Goal: Information Seeking & Learning: Check status

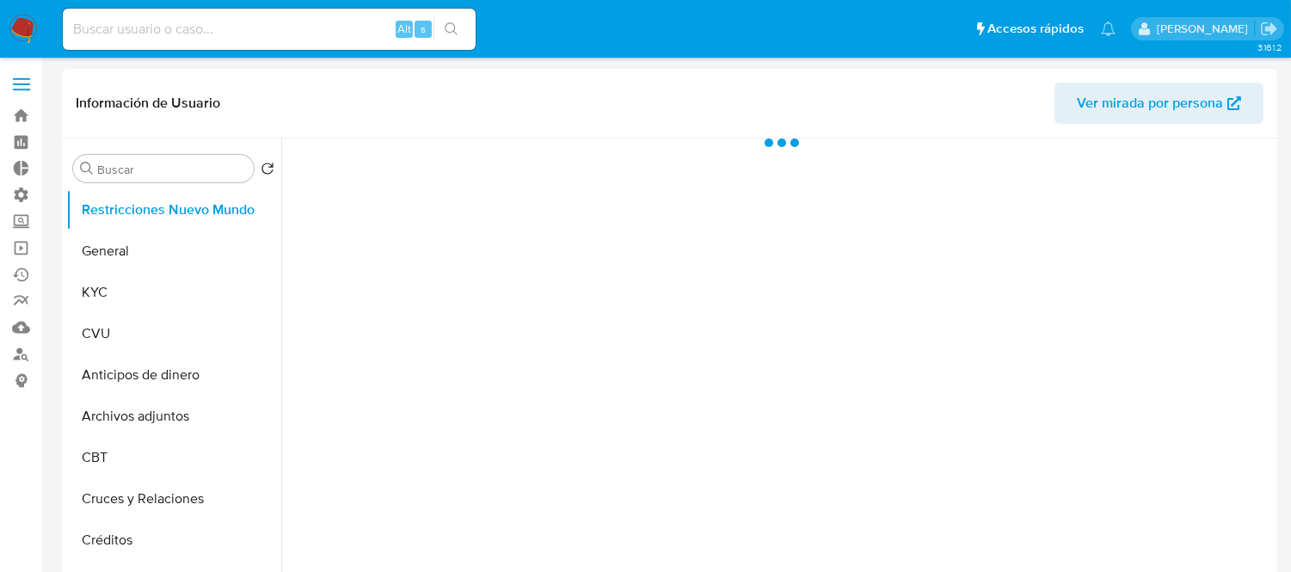
click at [216, 40] on div "Alt s" at bounding box center [269, 29] width 413 height 41
click at [217, 24] on input at bounding box center [269, 29] width 413 height 22
select select "10"
paste input "177722120"
type input "177722120"
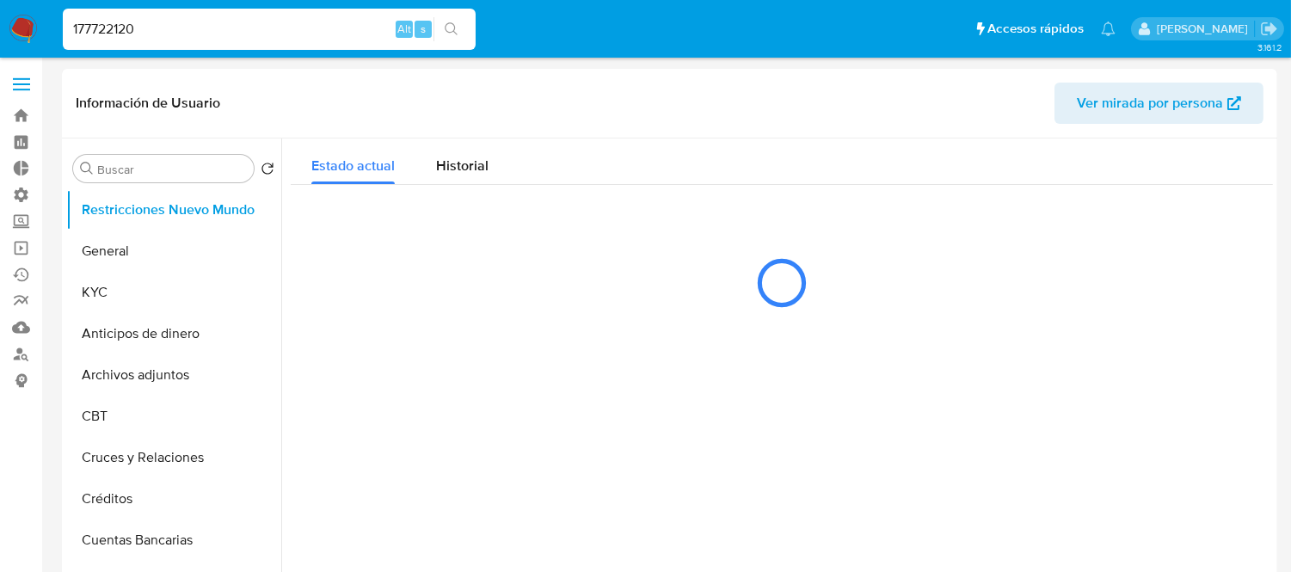
select select "10"
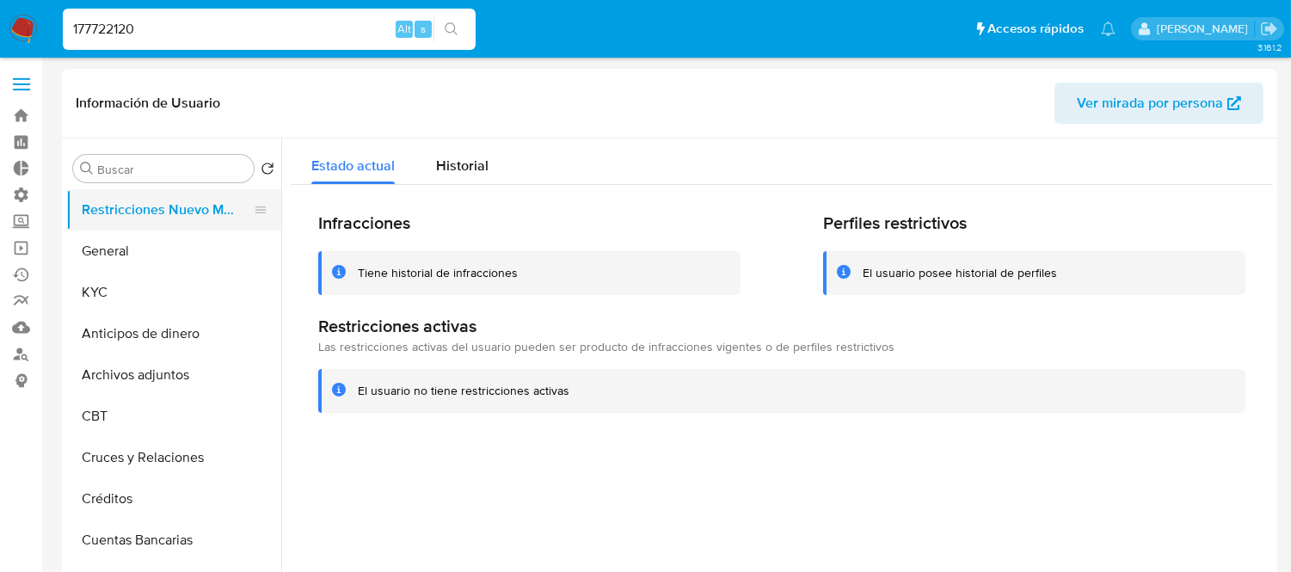
click at [194, 203] on button "Restricciones Nuevo Mundo" at bounding box center [166, 209] width 201 height 41
drag, startPoint x: 777, startPoint y: 233, endPoint x: 968, endPoint y: 217, distance: 192.5
click at [968, 217] on div "Infracciones Tiene historial de infracciones Perfiles restrictivos El usuario p…" at bounding box center [781, 253] width 927 height 83
click at [969, 217] on h2 "Perfiles restrictivos" at bounding box center [1034, 223] width 422 height 22
click at [153, 244] on button "General" at bounding box center [166, 250] width 201 height 41
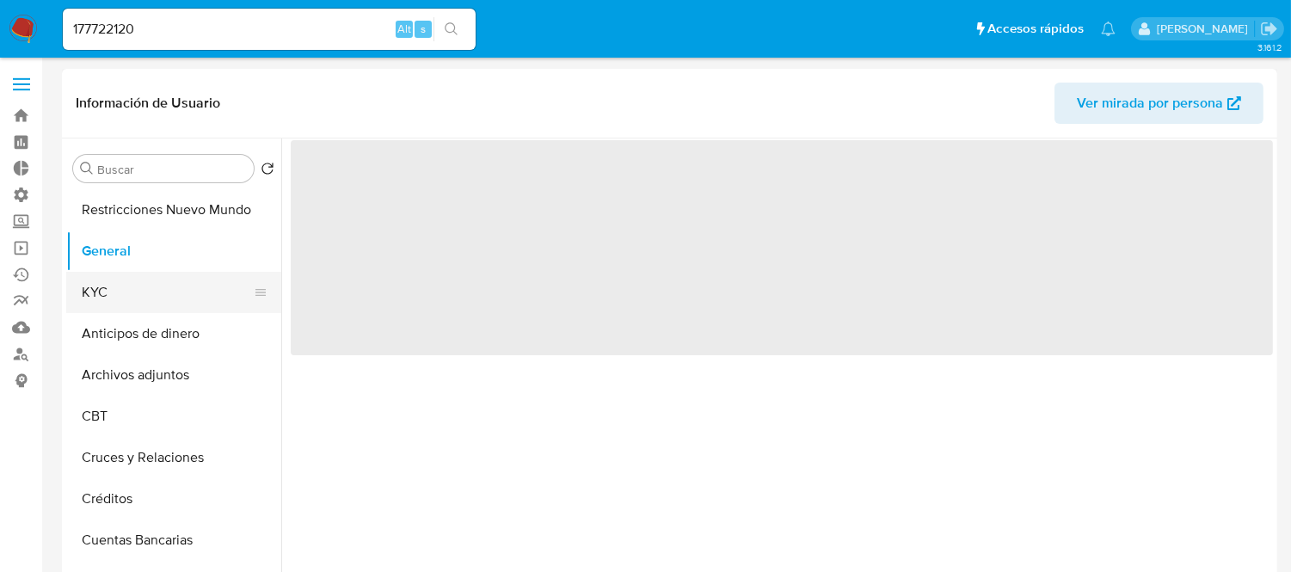
click at [129, 290] on button "KYC" at bounding box center [166, 292] width 201 height 41
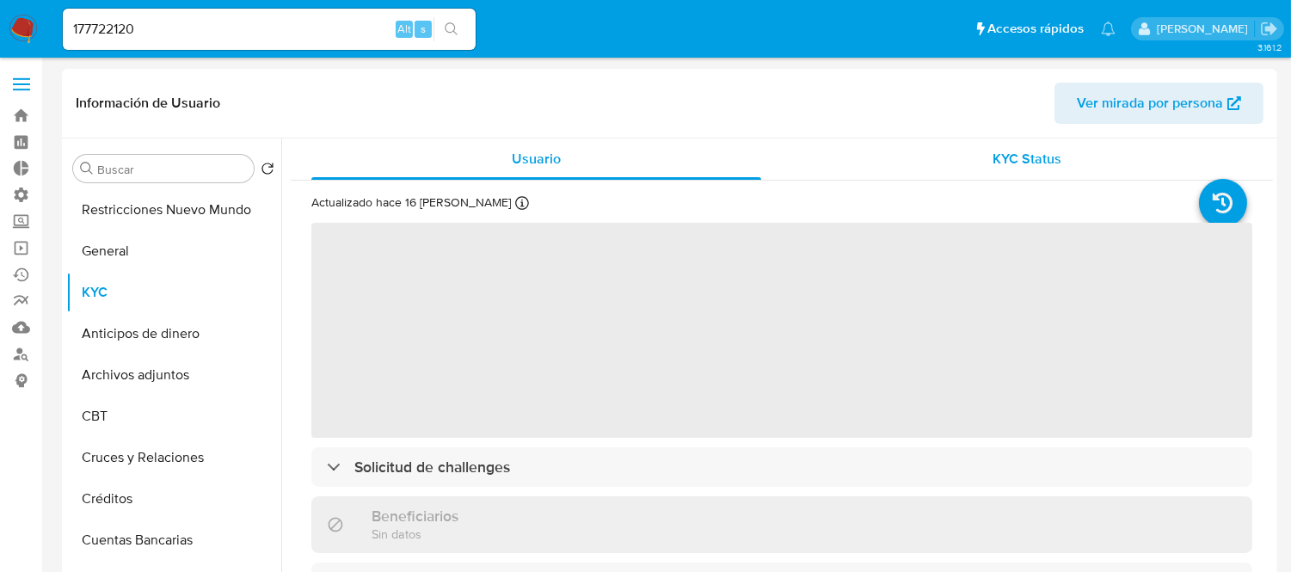
click at [1053, 160] on span "KYC Status" at bounding box center [1027, 159] width 69 height 20
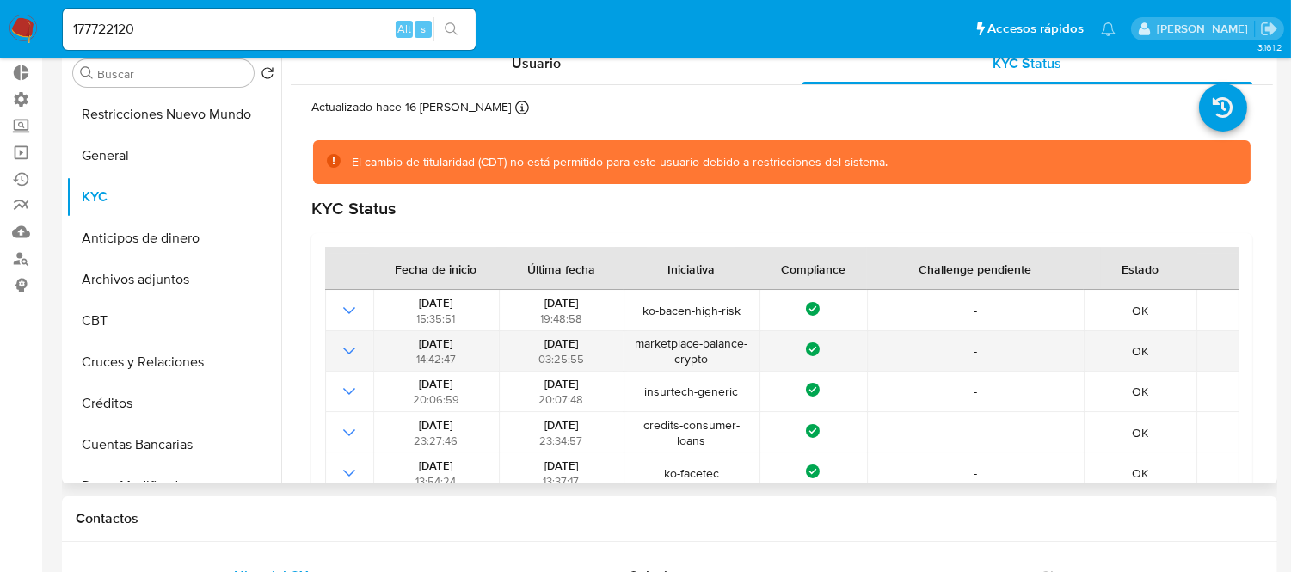
scroll to position [95, 0]
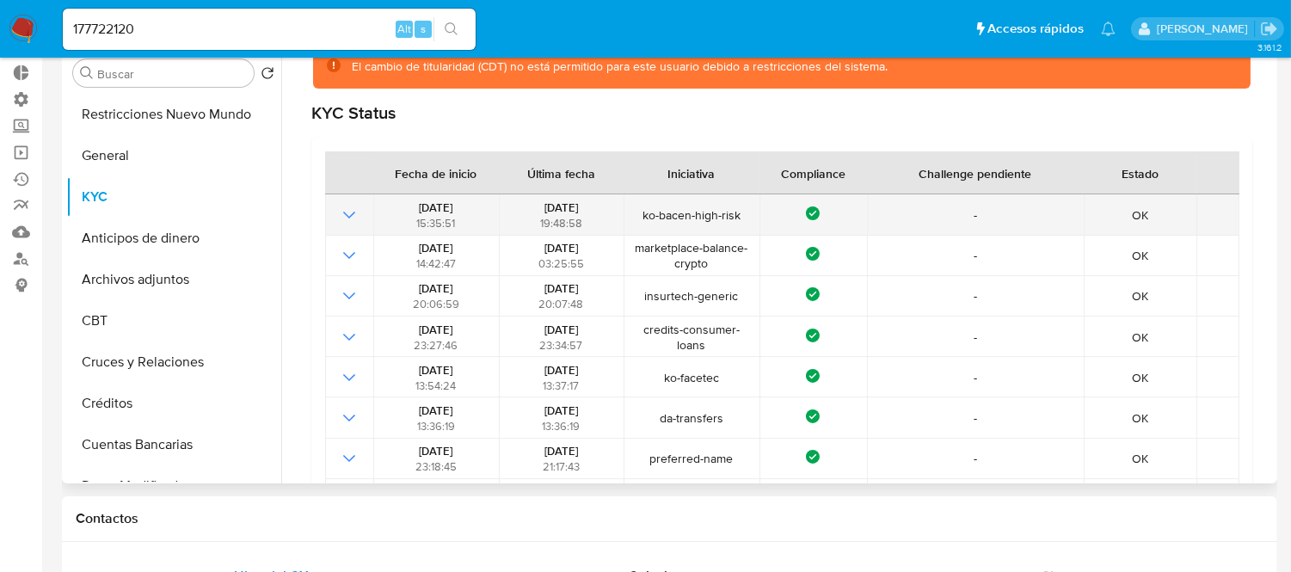
drag, startPoint x: 659, startPoint y: 216, endPoint x: 779, endPoint y: 212, distance: 120.4
click at [779, 212] on tr "[DATE] 15:35:51 [DATE] 19:48:58 ko-bacen-high-risk Compliance - OK" at bounding box center [782, 214] width 914 height 40
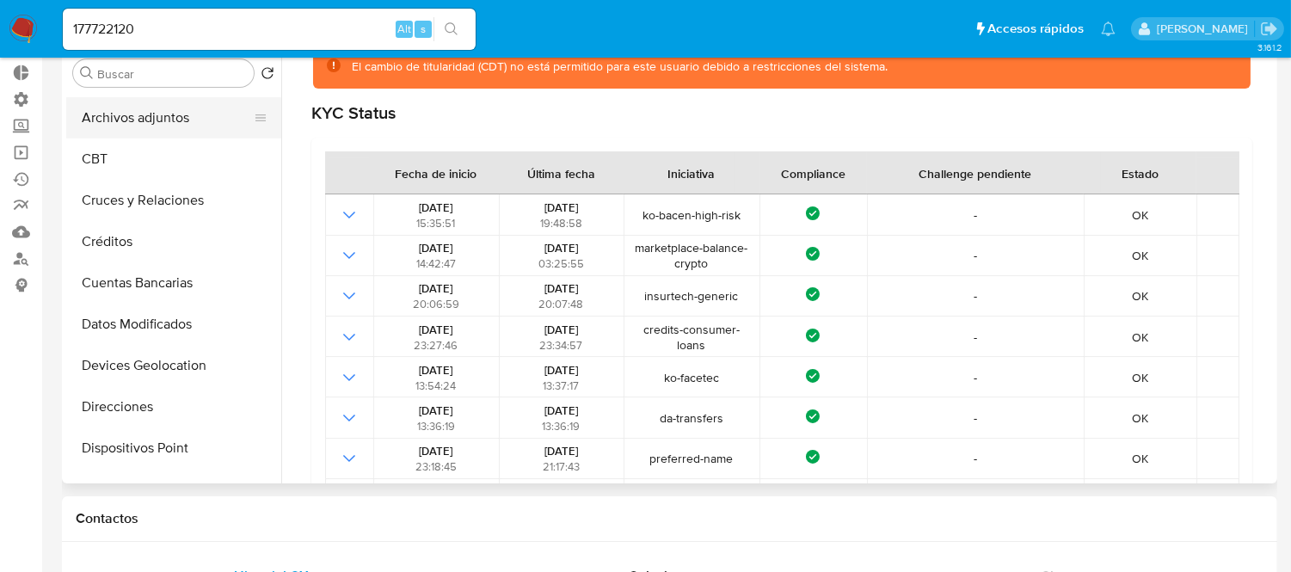
scroll to position [191, 0]
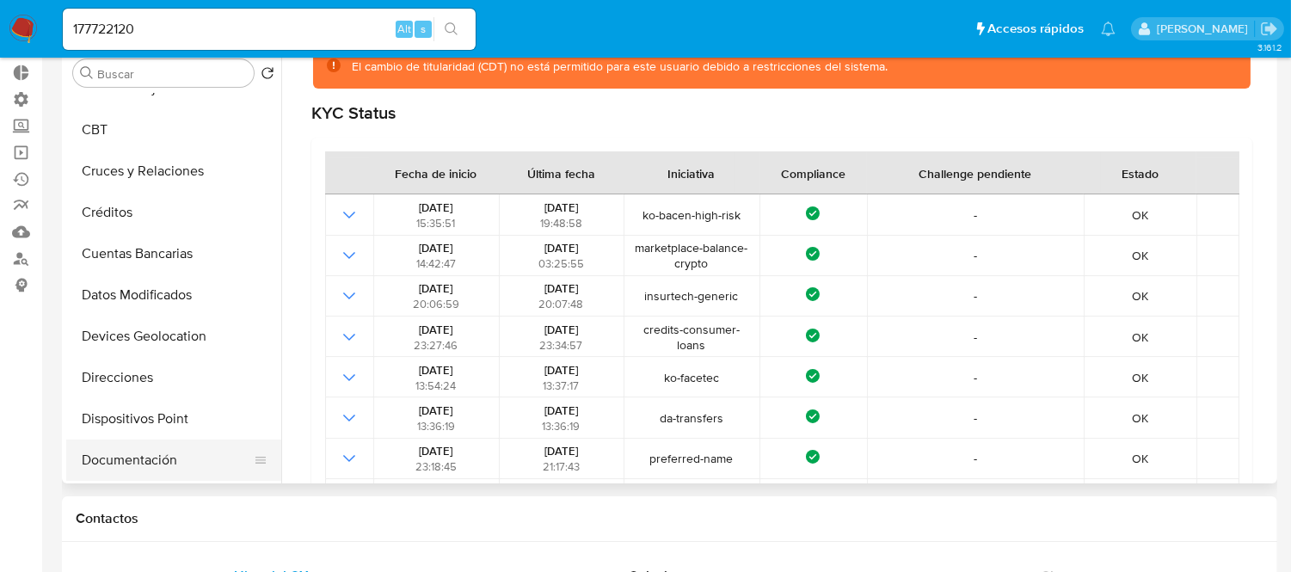
click at [146, 456] on button "Documentación" at bounding box center [166, 459] width 201 height 41
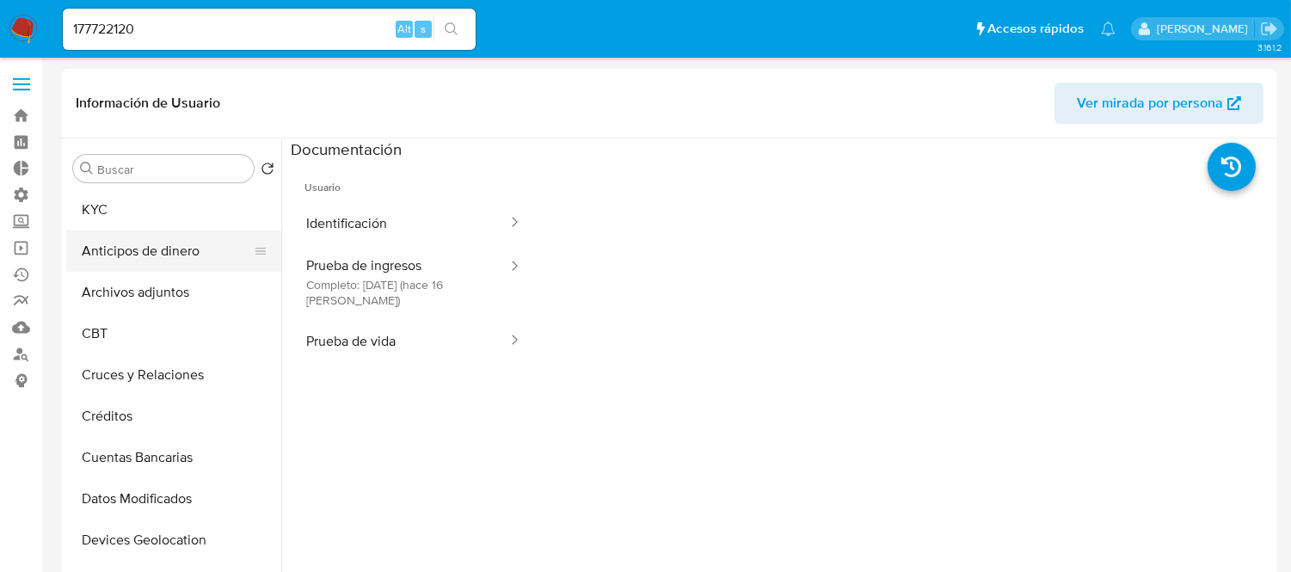
scroll to position [0, 0]
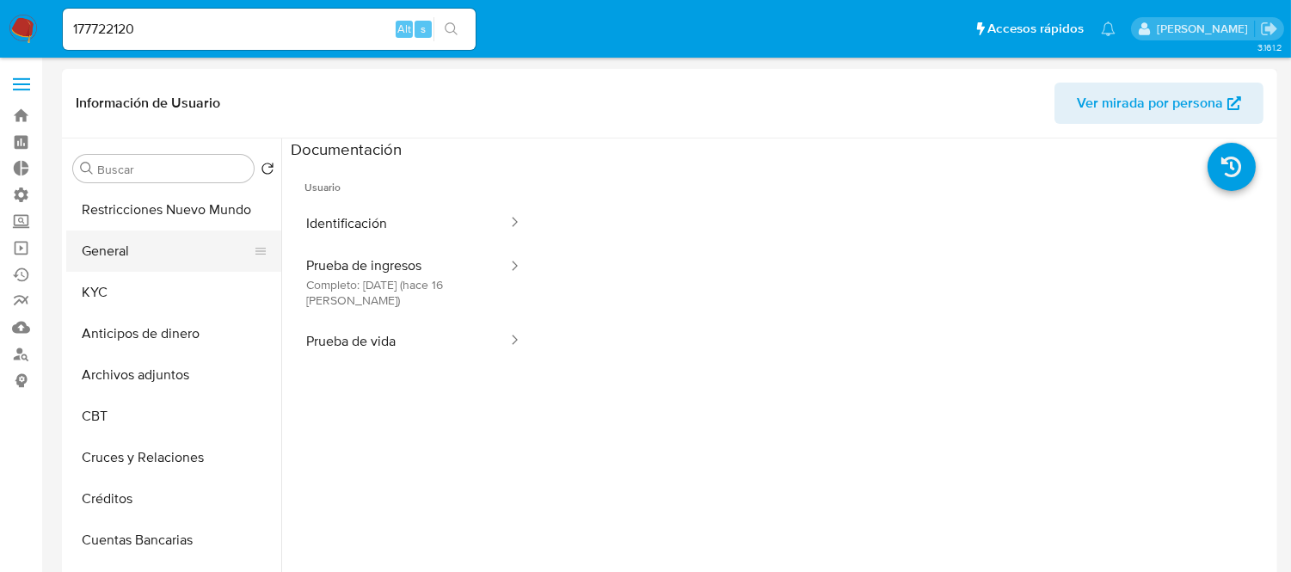
click at [150, 232] on button "General" at bounding box center [166, 250] width 201 height 41
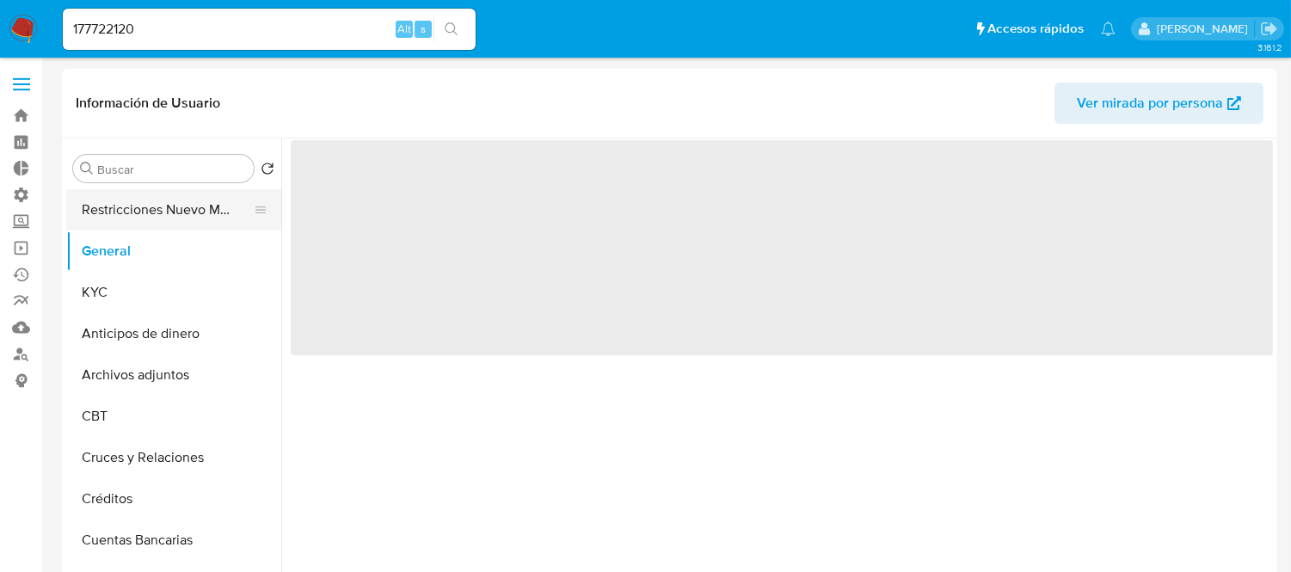
click at [155, 211] on button "Restricciones Nuevo Mundo" at bounding box center [166, 209] width 201 height 41
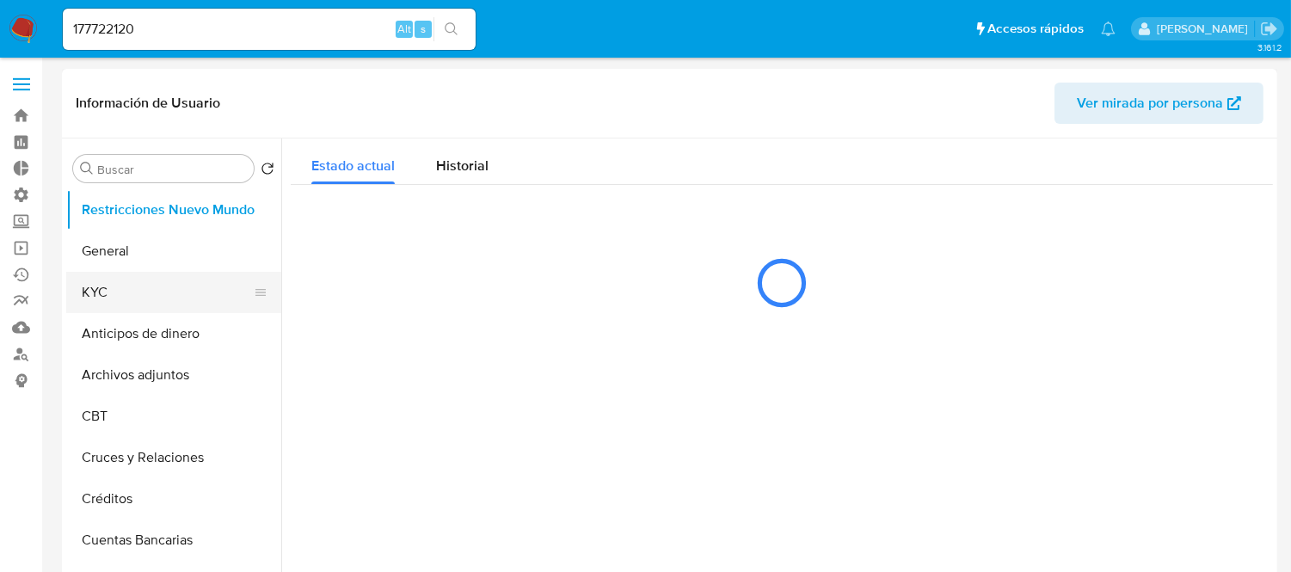
click at [127, 290] on button "KYC" at bounding box center [166, 292] width 201 height 41
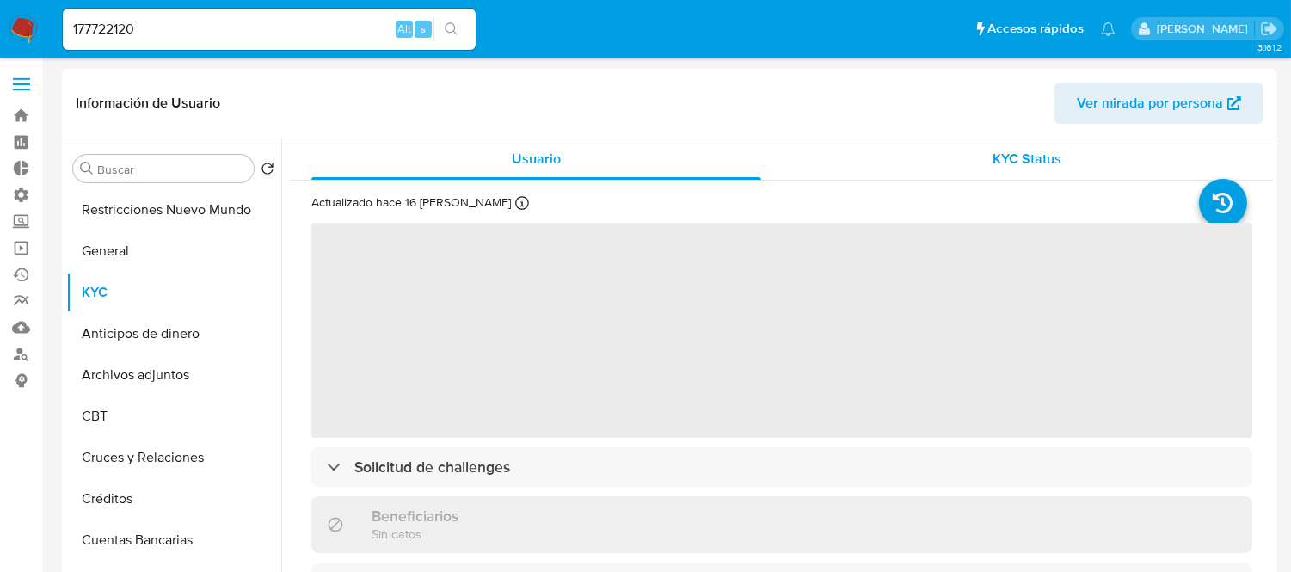
click at [1018, 142] on div "KYC Status" at bounding box center [1027, 158] width 450 height 41
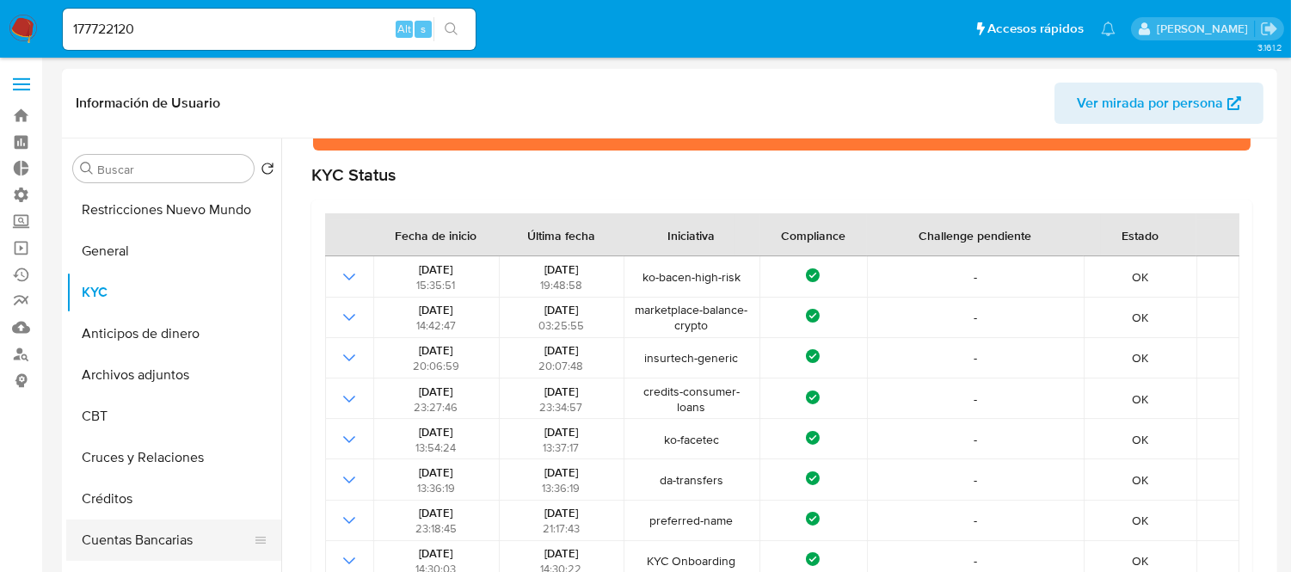
scroll to position [153, 0]
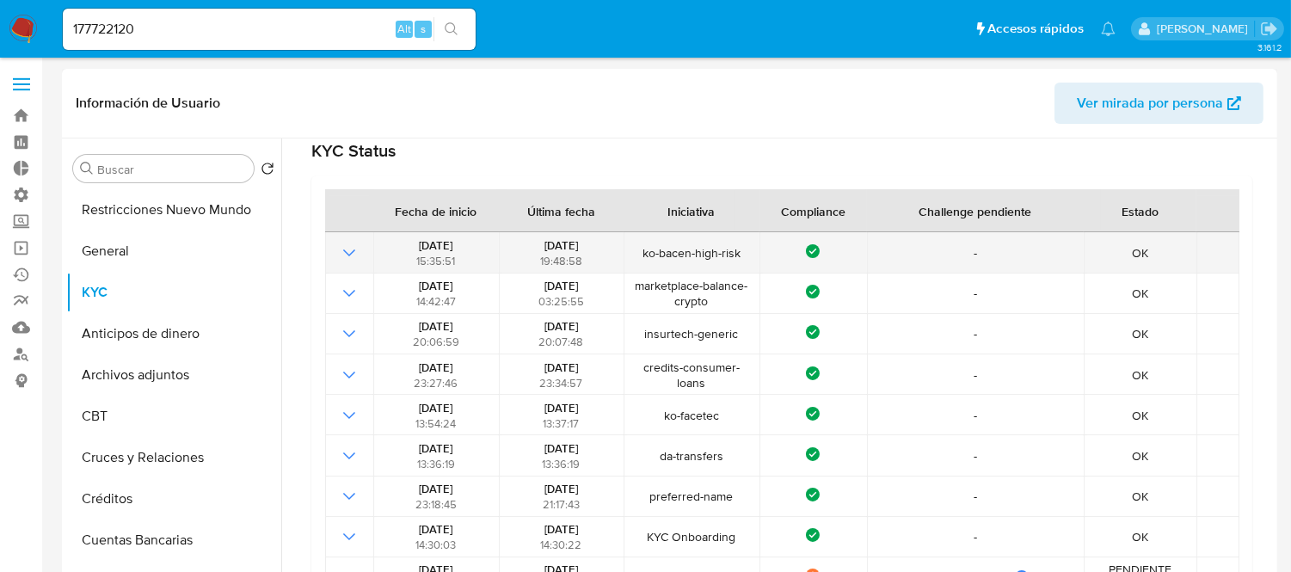
drag, startPoint x: 636, startPoint y: 256, endPoint x: 752, endPoint y: 255, distance: 115.3
click at [752, 255] on span "ko-bacen-high-risk" at bounding box center [692, 252] width 125 height 15
click at [742, 251] on span "ko-bacen-high-risk" at bounding box center [692, 252] width 125 height 15
drag, startPoint x: 742, startPoint y: 251, endPoint x: 668, endPoint y: 255, distance: 74.1
click at [668, 255] on span "ko-bacen-high-risk" at bounding box center [692, 252] width 125 height 15
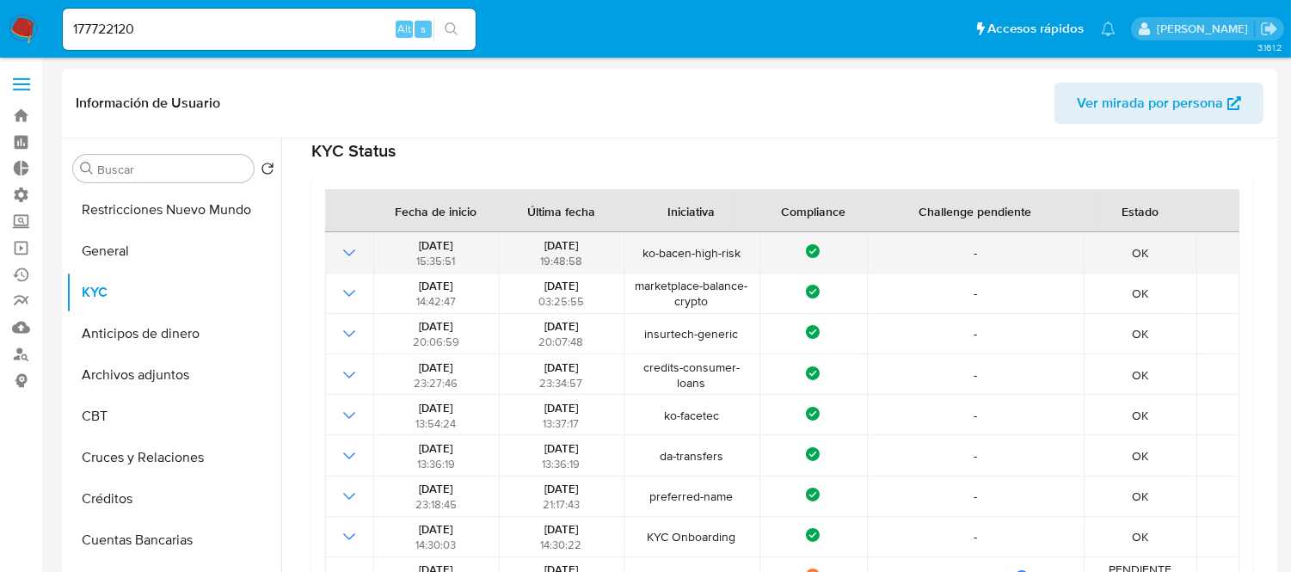
click at [353, 254] on icon "Mostrar operación" at bounding box center [349, 253] width 21 height 21
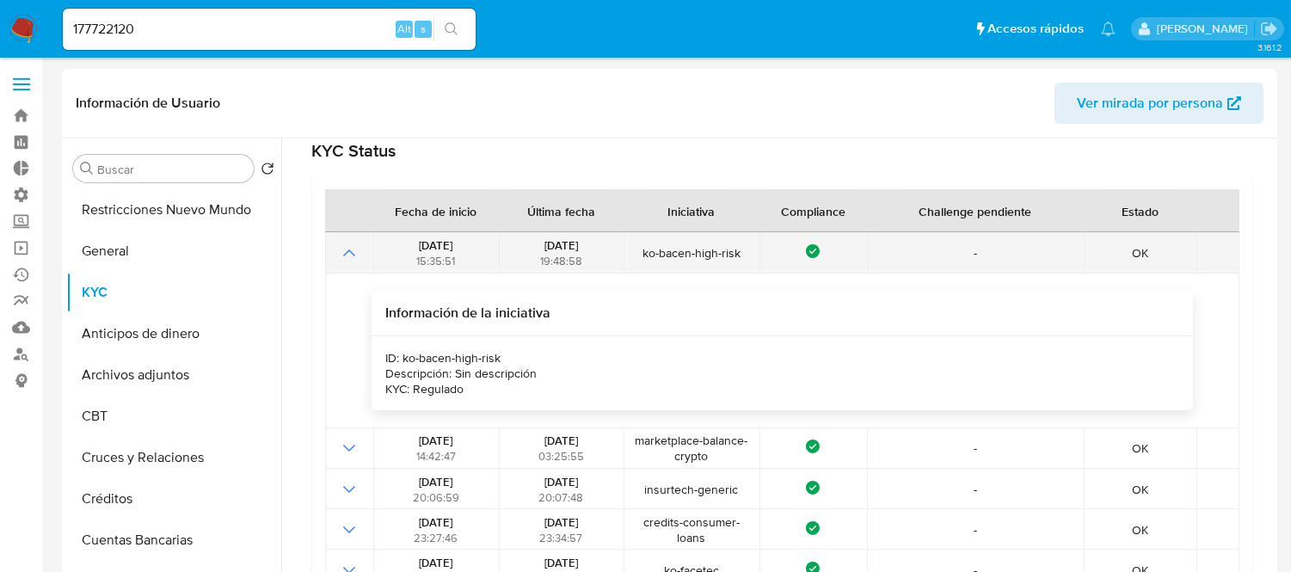
click at [353, 249] on icon "Mostrar operación" at bounding box center [349, 253] width 21 height 21
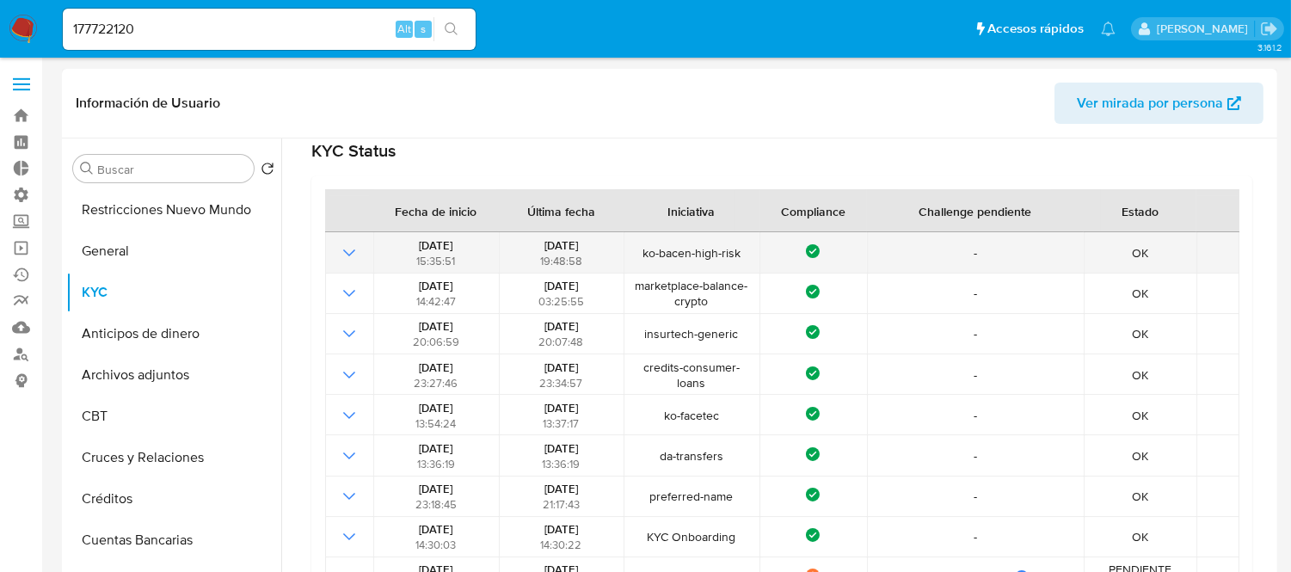
drag, startPoint x: 606, startPoint y: 262, endPoint x: 594, endPoint y: 255, distance: 13.9
click at [605, 262] on div "[DATE] 19:48:58" at bounding box center [561, 252] width 114 height 31
drag, startPoint x: 538, startPoint y: 241, endPoint x: 594, endPoint y: 243, distance: 56.8
click at [594, 243] on div "[DATE] 19:48:58" at bounding box center [561, 252] width 114 height 31
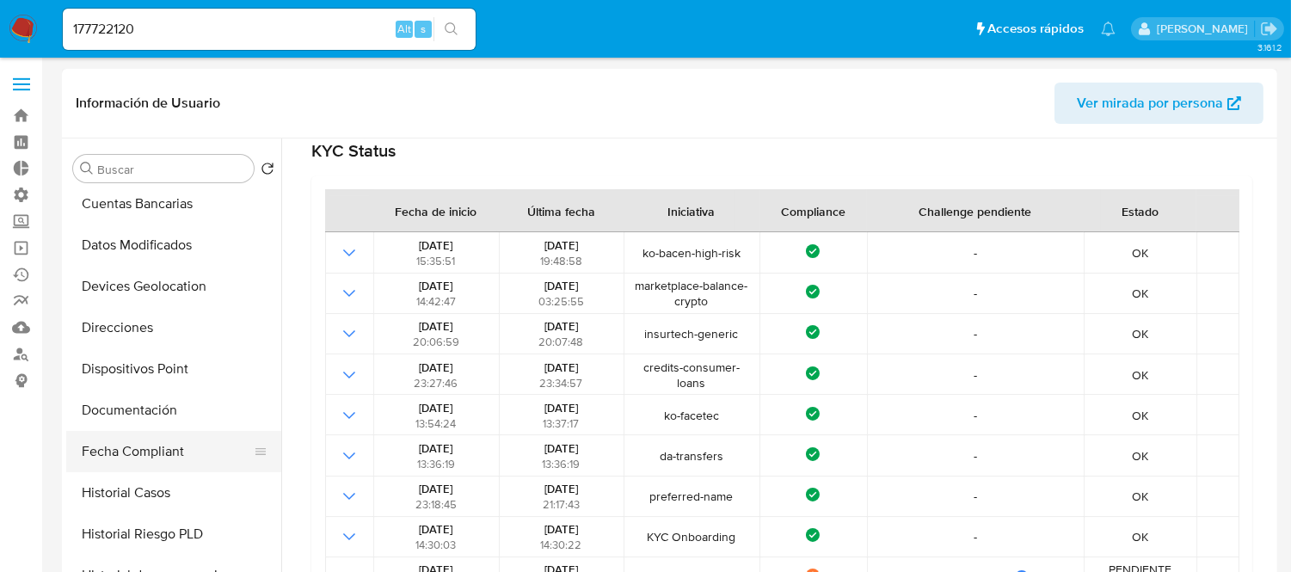
scroll to position [382, 0]
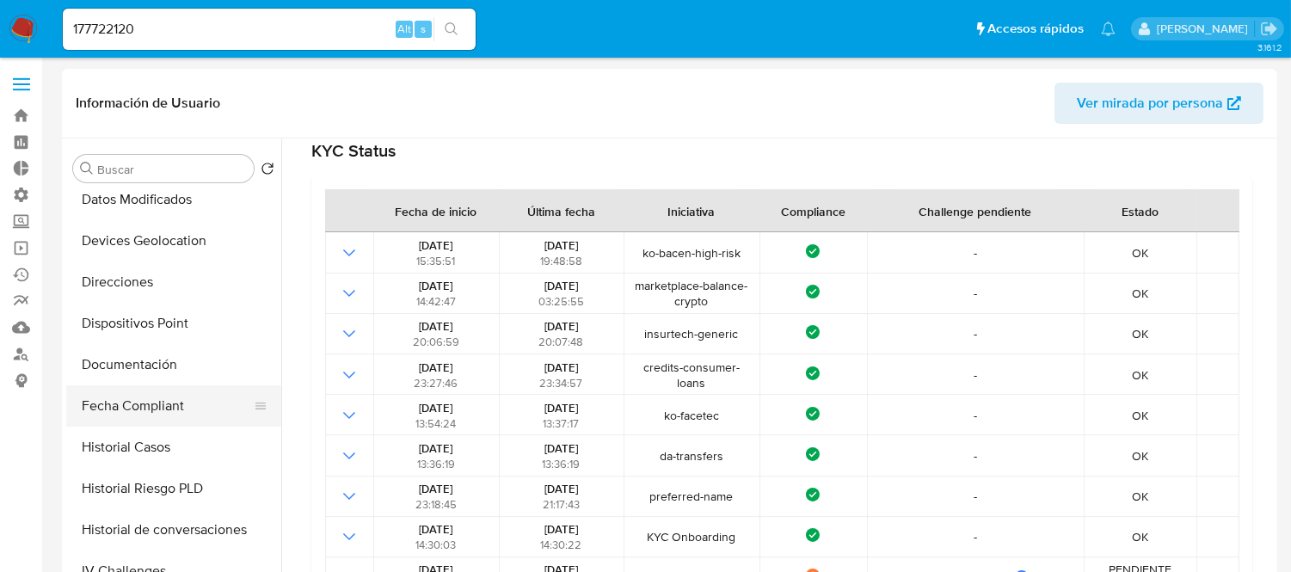
click at [135, 424] on button "Fecha Compliant" at bounding box center [166, 405] width 201 height 41
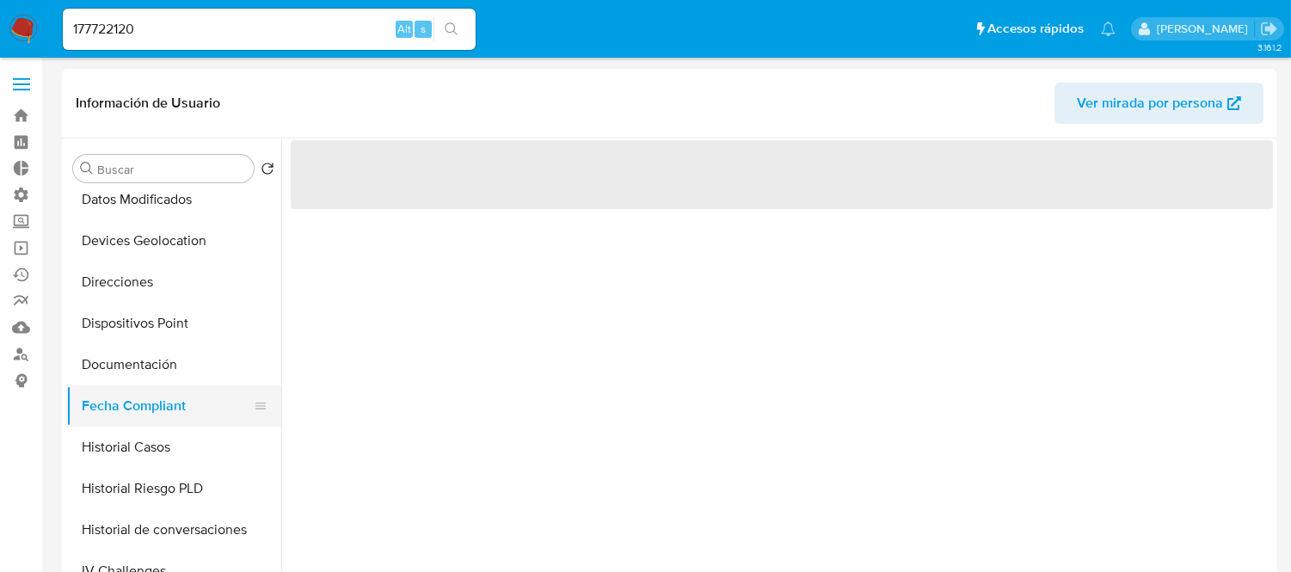
scroll to position [0, 0]
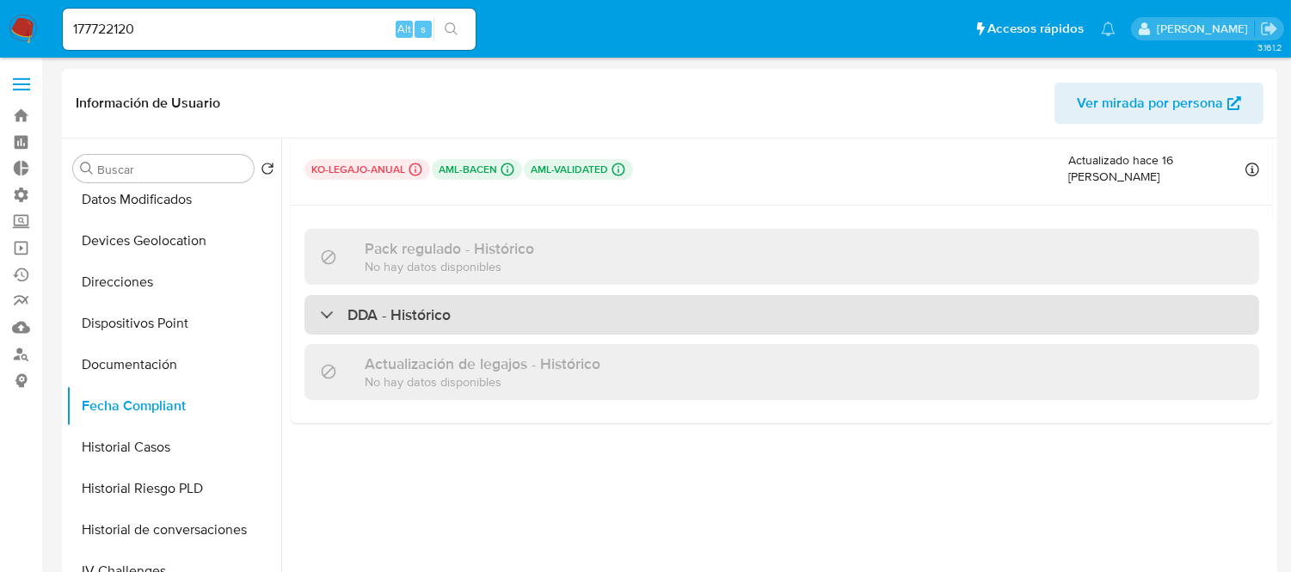
click at [465, 316] on div "DDA - Histórico" at bounding box center [781, 315] width 955 height 40
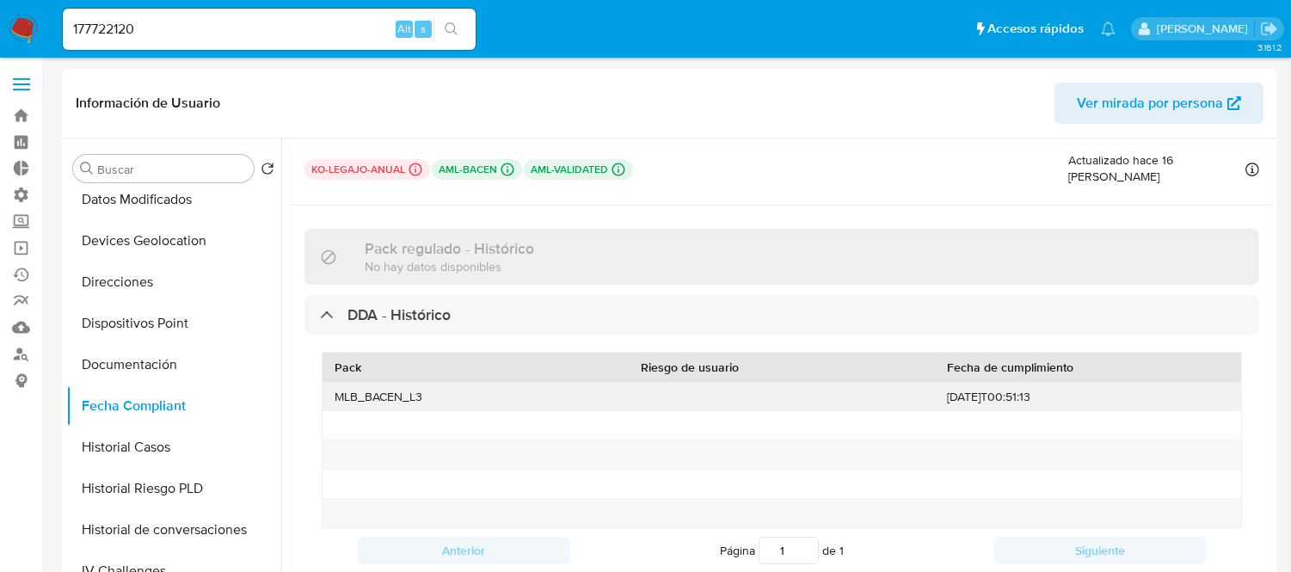
drag, startPoint x: 1075, startPoint y: 389, endPoint x: 920, endPoint y: 396, distance: 155.0
click at [924, 397] on div "MLB_BACEN_L3 [DATE]T00:51:13" at bounding box center [782, 397] width 918 height 28
click at [497, 396] on div "MLB_BACEN_L3" at bounding box center [476, 397] width 306 height 28
drag, startPoint x: 1098, startPoint y: 389, endPoint x: 951, endPoint y: 388, distance: 147.1
click at [951, 388] on div "[DATE]T00:51:13" at bounding box center [1088, 397] width 306 height 28
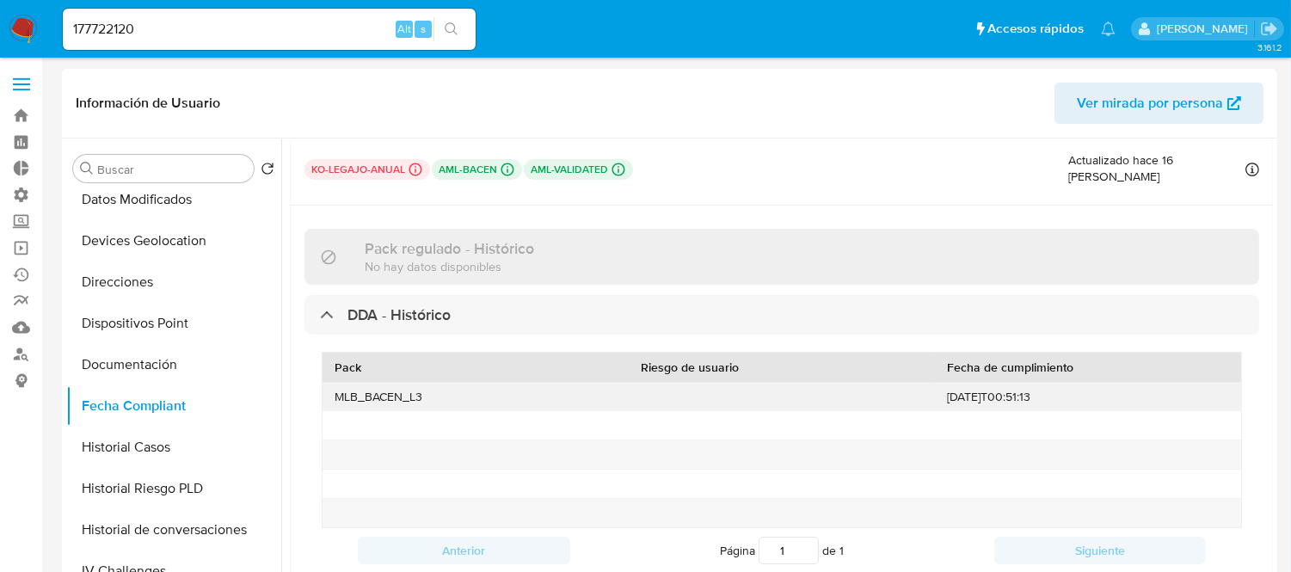
click at [918, 392] on div at bounding box center [782, 397] width 306 height 28
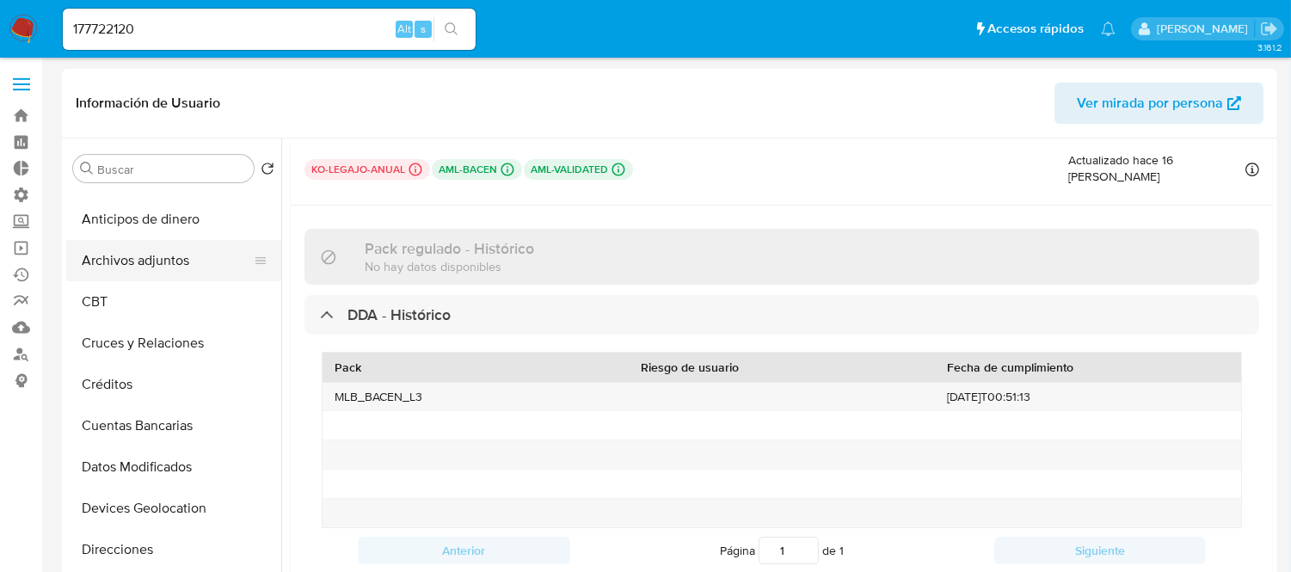
scroll to position [95, 0]
